Goal: Information Seeking & Learning: Learn about a topic

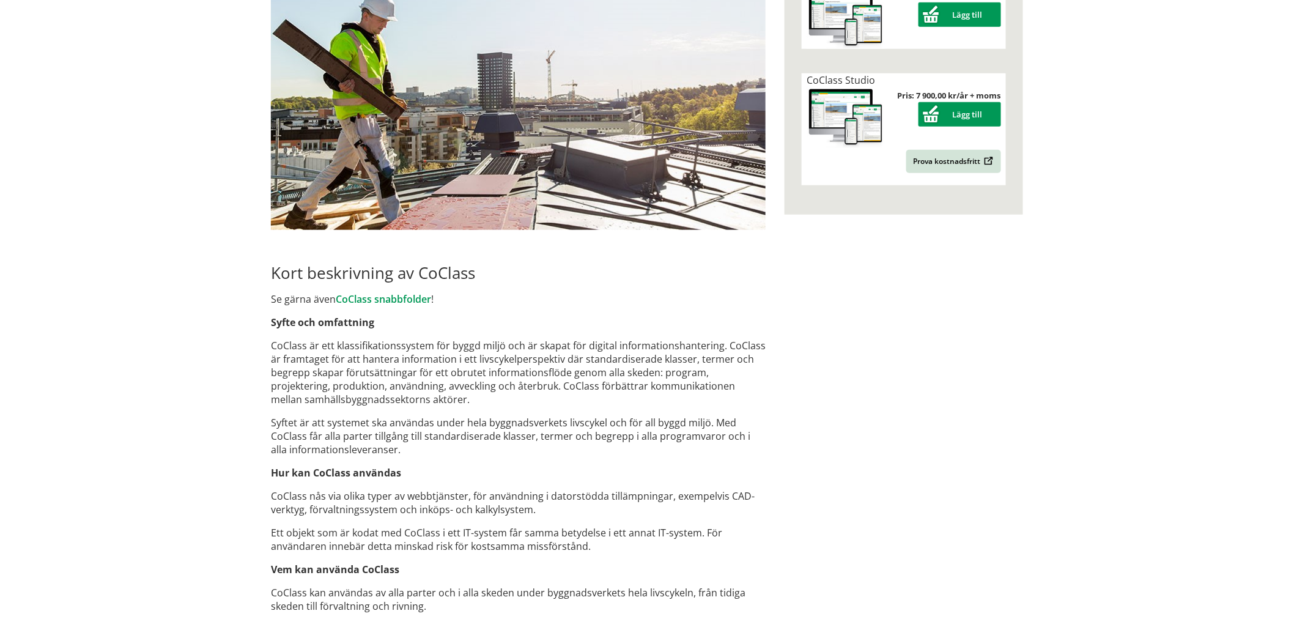
scroll to position [543, 0]
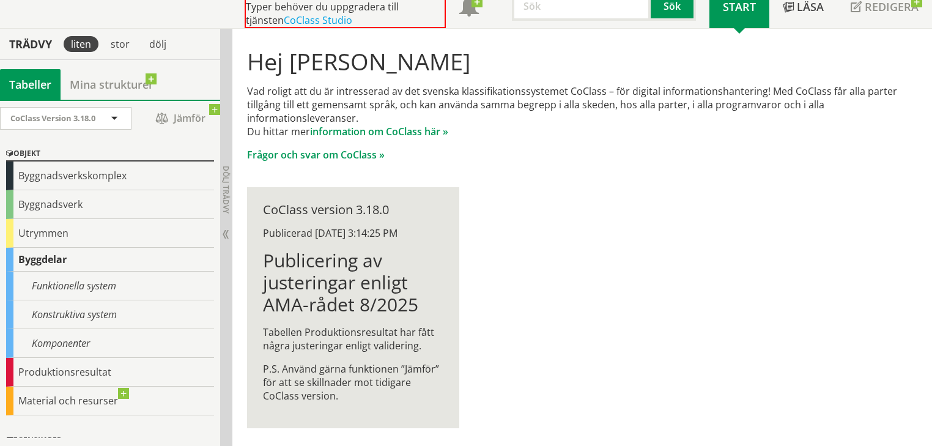
scroll to position [88, 0]
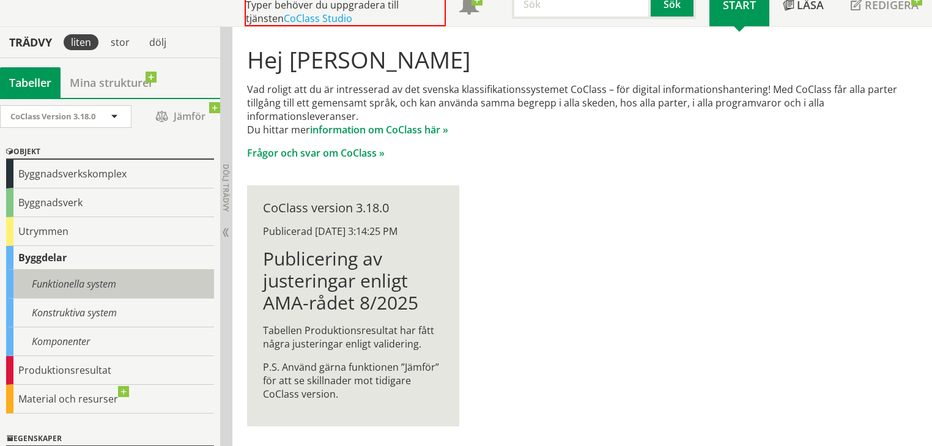
click at [112, 283] on div "Funktionella system" at bounding box center [110, 284] width 208 height 29
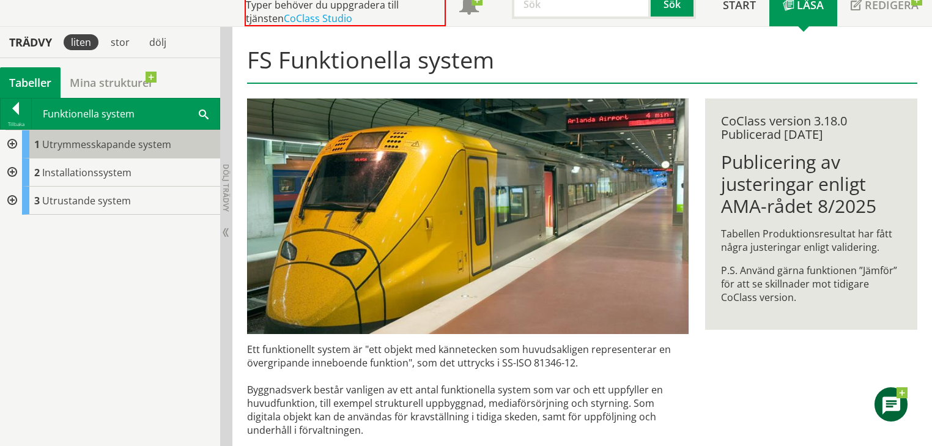
click at [97, 146] on span "Utrymmesskapande system" at bounding box center [106, 144] width 129 height 13
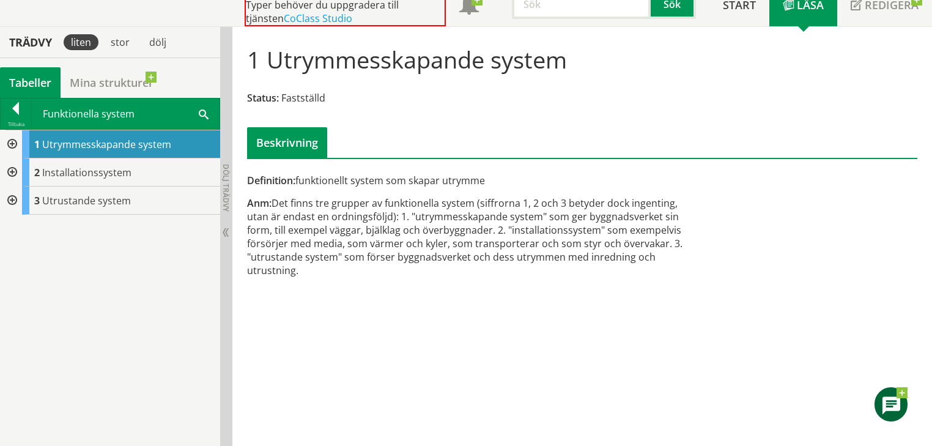
click at [9, 141] on div at bounding box center [11, 144] width 22 height 28
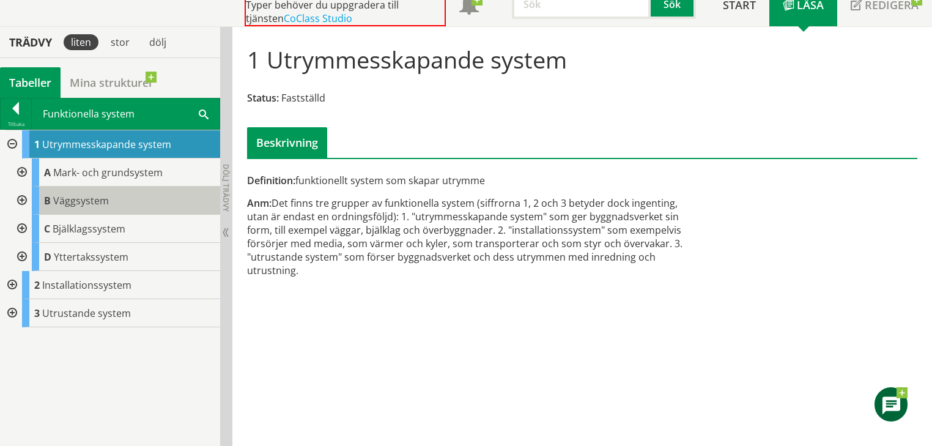
click at [78, 201] on span "Väggsystem" at bounding box center [81, 200] width 56 height 13
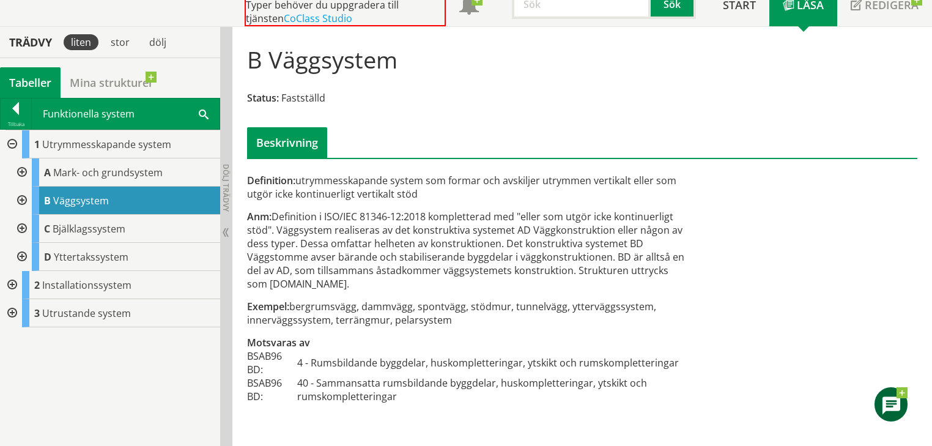
click at [23, 196] on div at bounding box center [21, 201] width 22 height 28
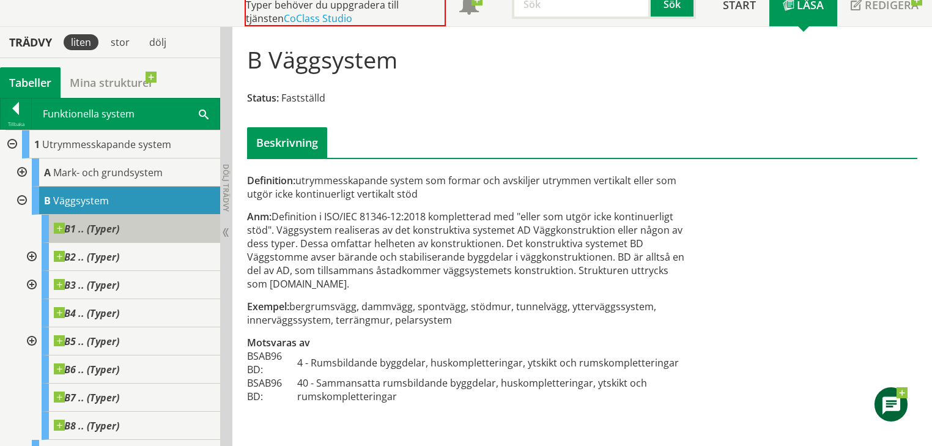
click at [132, 228] on div "B1 .. (Typer)" at bounding box center [131, 229] width 179 height 28
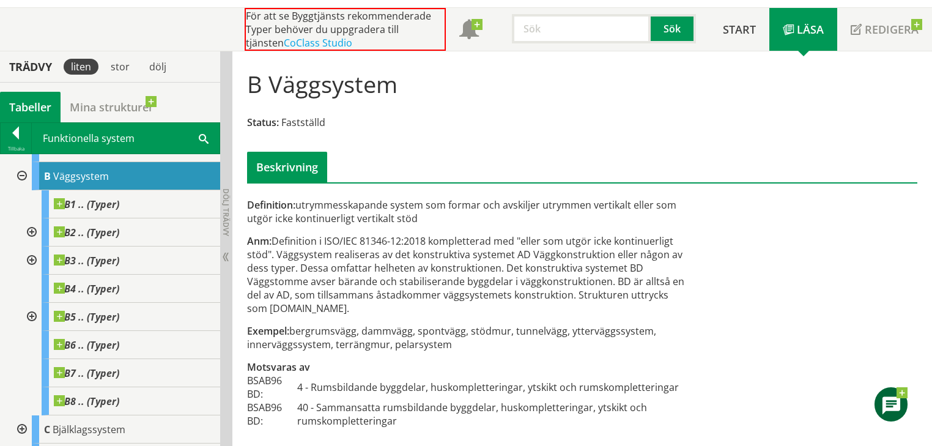
scroll to position [64, 0]
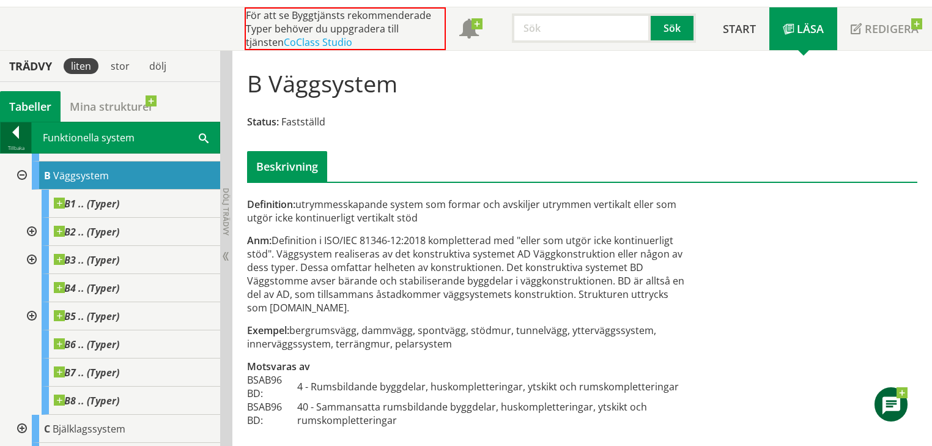
click at [18, 143] on div "Tillbaka" at bounding box center [16, 148] width 31 height 10
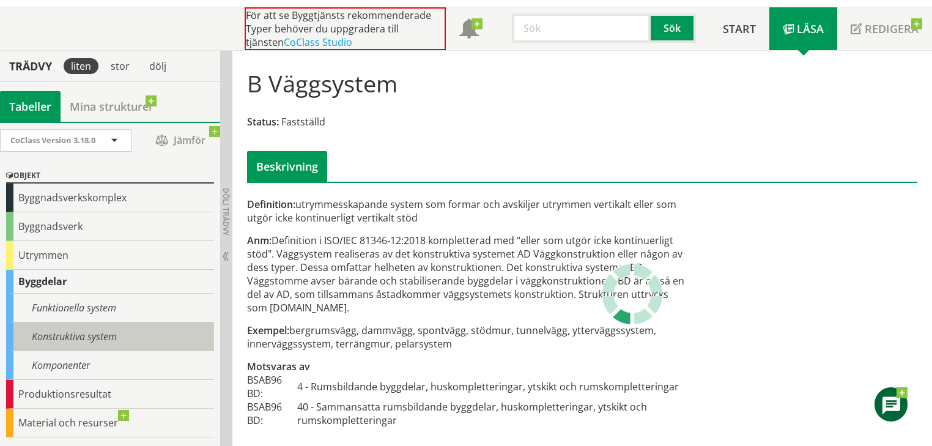
click at [51, 338] on div "Konstruktiva system" at bounding box center [110, 336] width 208 height 29
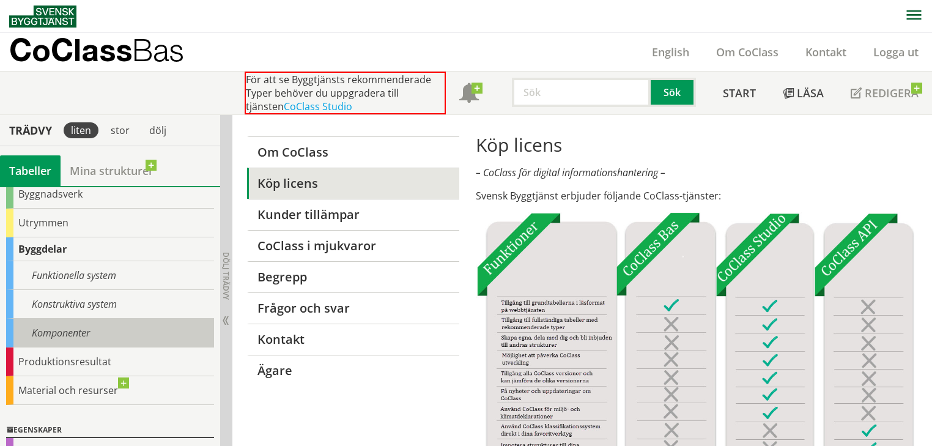
scroll to position [98, 0]
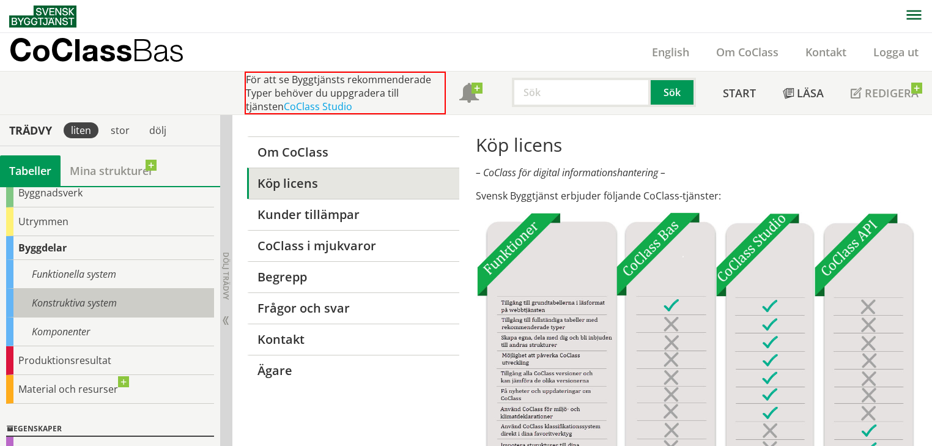
click at [83, 310] on div "Konstruktiva system" at bounding box center [110, 303] width 208 height 29
click at [70, 309] on div "Konstruktiva system" at bounding box center [110, 303] width 208 height 29
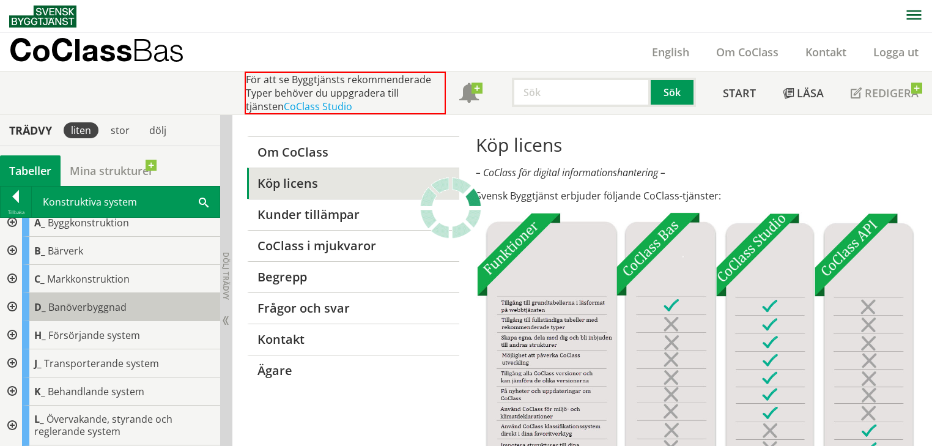
scroll to position [0, 0]
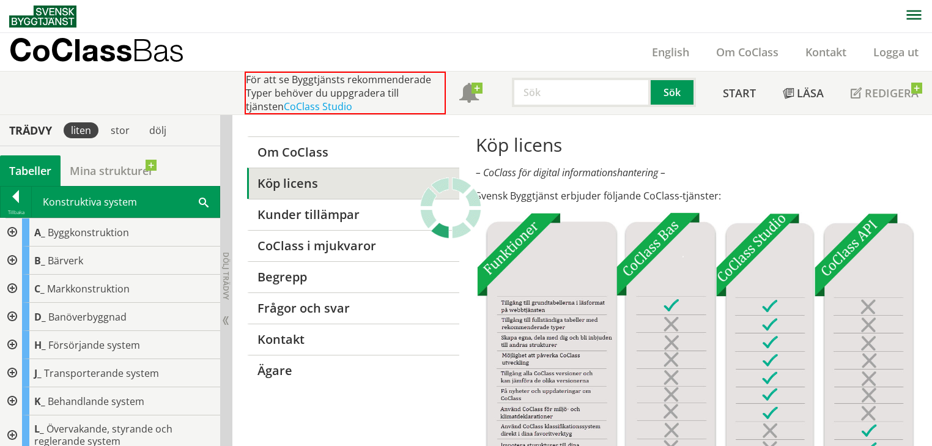
click at [12, 258] on div at bounding box center [11, 261] width 22 height 28
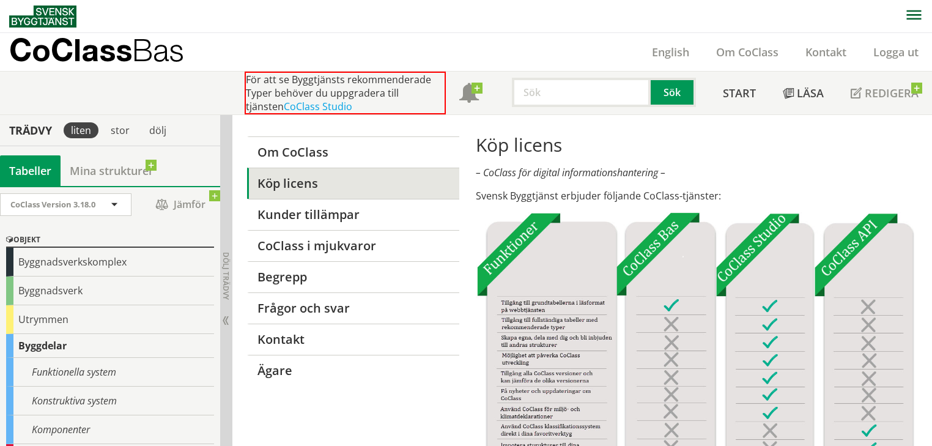
scroll to position [49, 0]
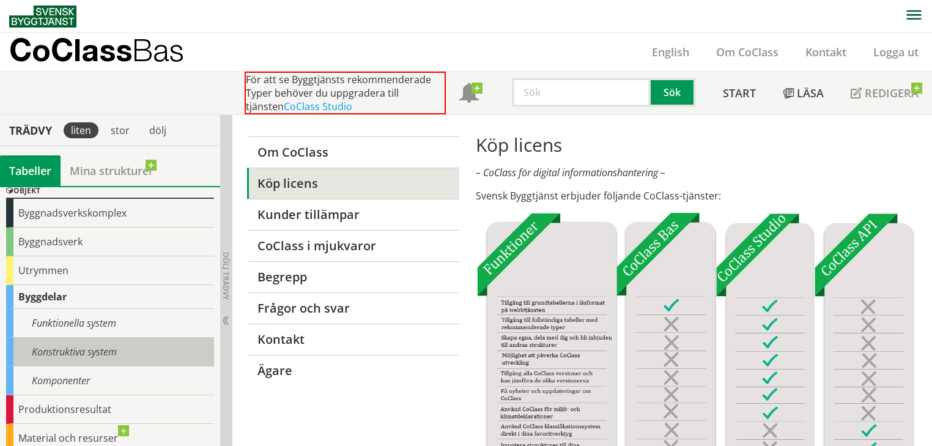
click at [69, 347] on div "Konstruktiva system" at bounding box center [110, 352] width 208 height 29
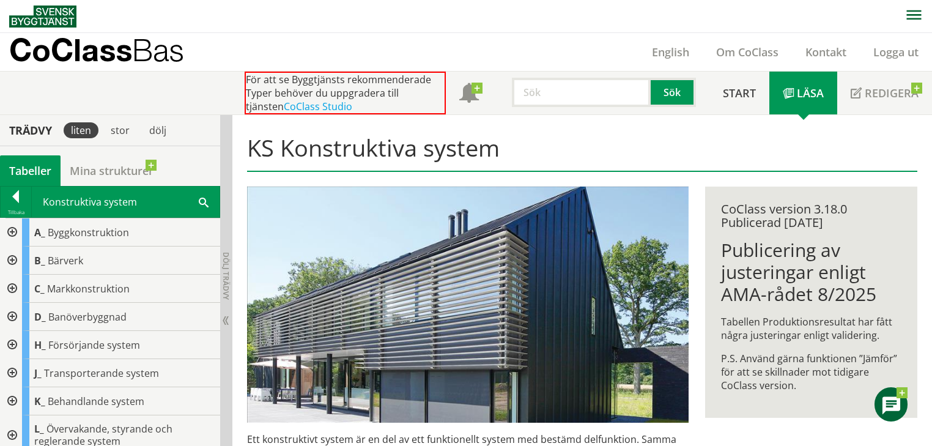
click at [12, 258] on div at bounding box center [11, 261] width 22 height 28
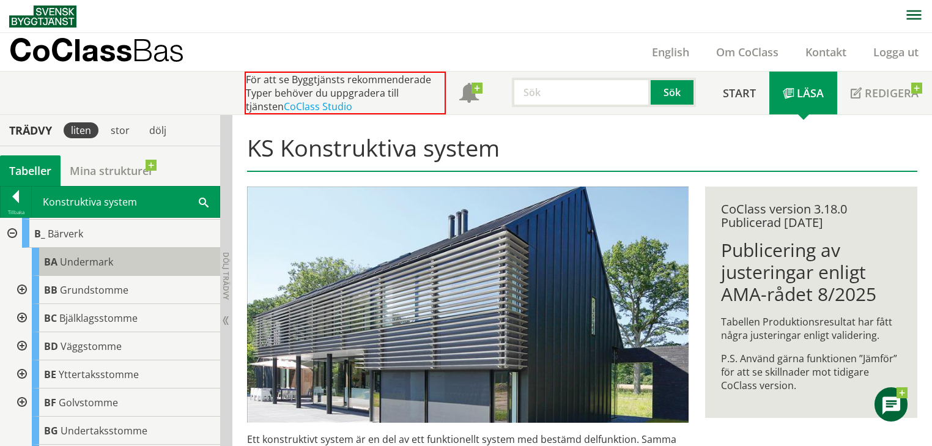
scroll to position [49, 0]
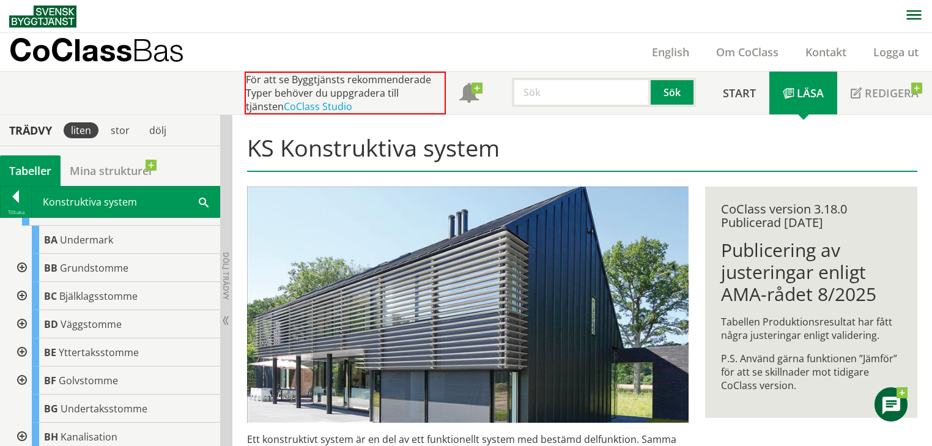
click at [23, 321] on div at bounding box center [21, 324] width 22 height 28
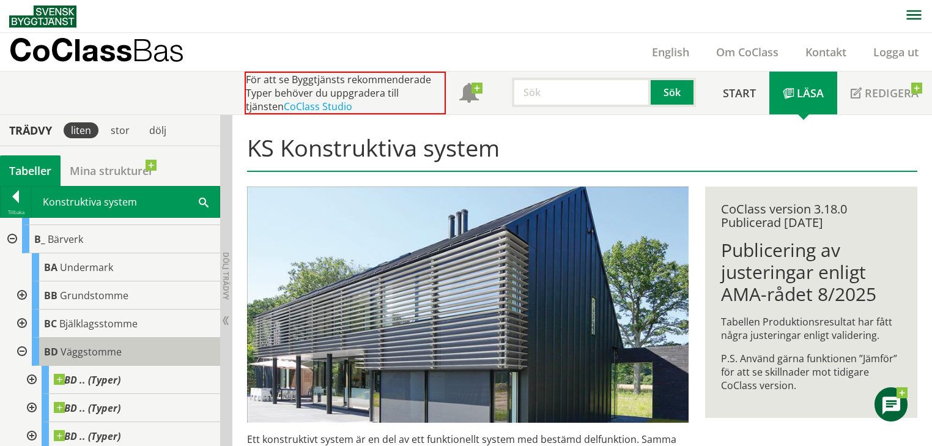
scroll to position [0, 0]
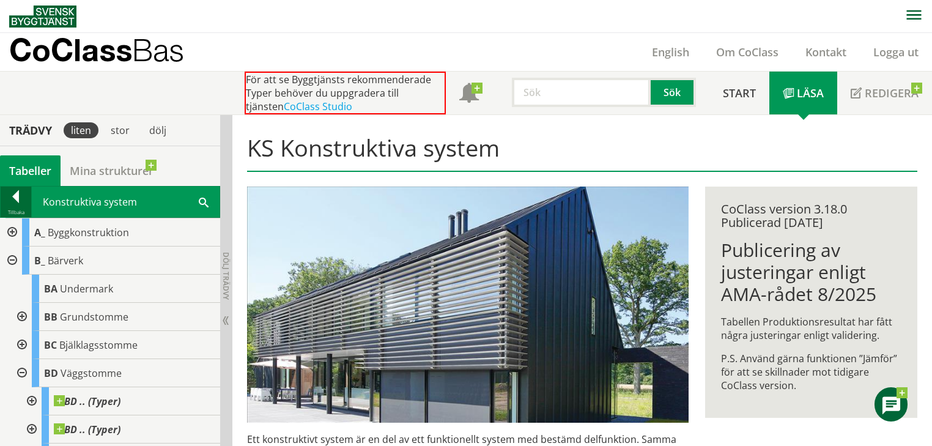
click at [17, 197] on div at bounding box center [16, 198] width 31 height 17
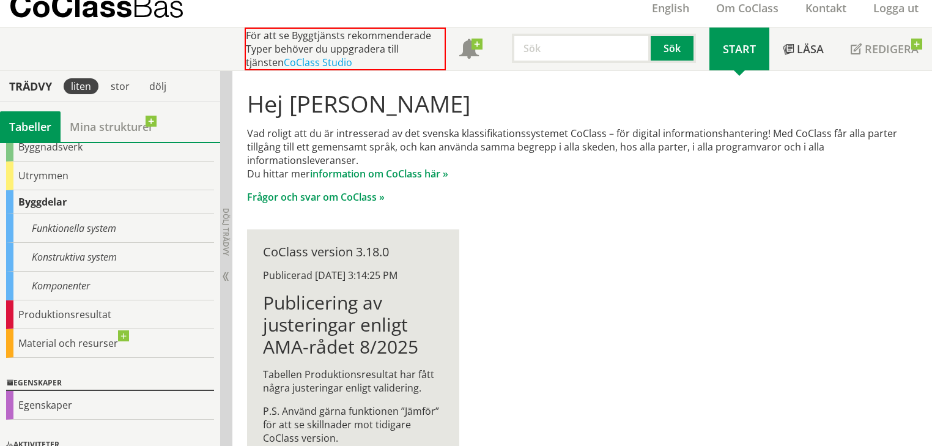
scroll to position [88, 0]
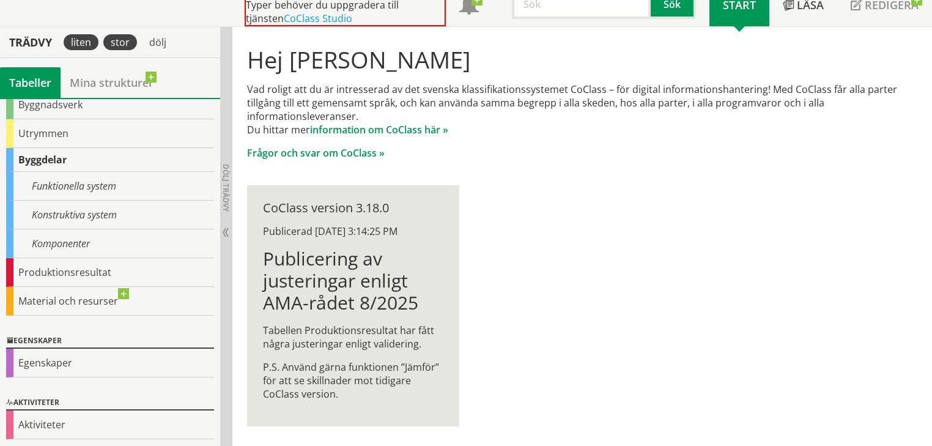
click at [130, 48] on div "stor" at bounding box center [120, 42] width 34 height 16
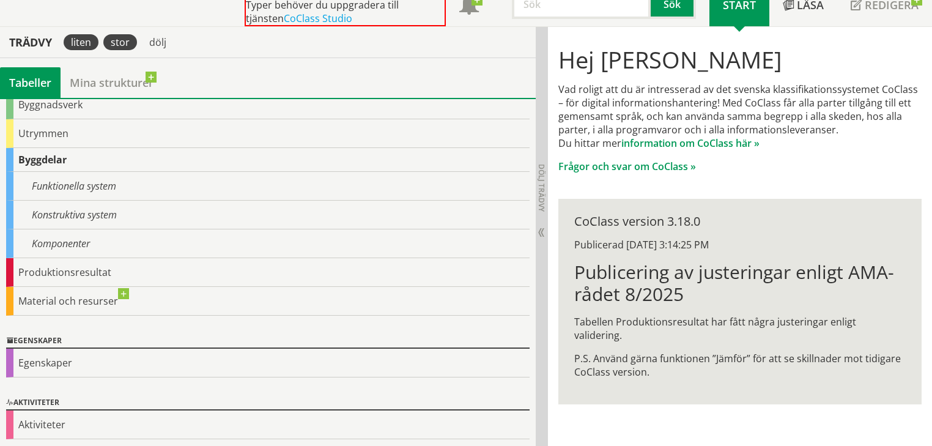
click at [79, 39] on div "liten" at bounding box center [81, 42] width 35 height 16
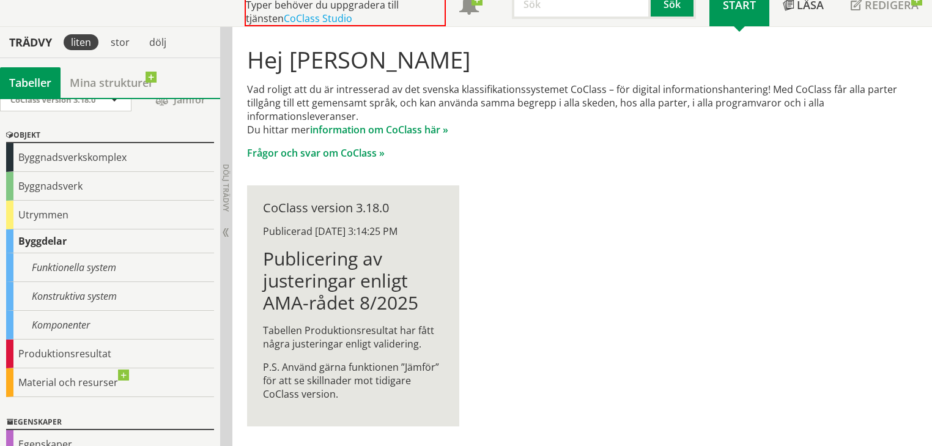
scroll to position [0, 0]
